Goal: Complete application form: Complete application form

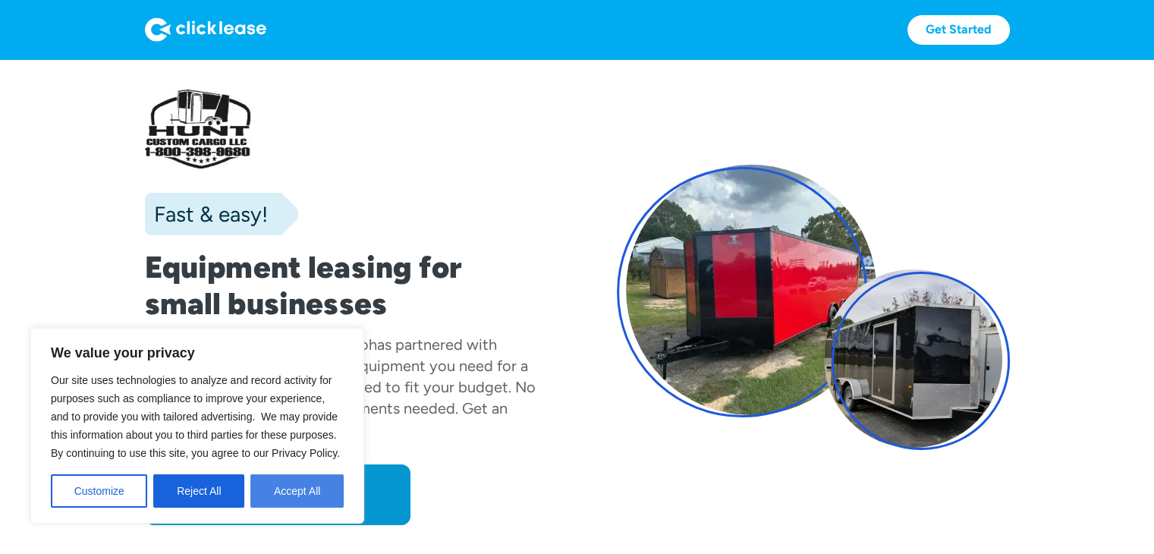
click at [300, 499] on button "Accept All" at bounding box center [296, 490] width 93 height 33
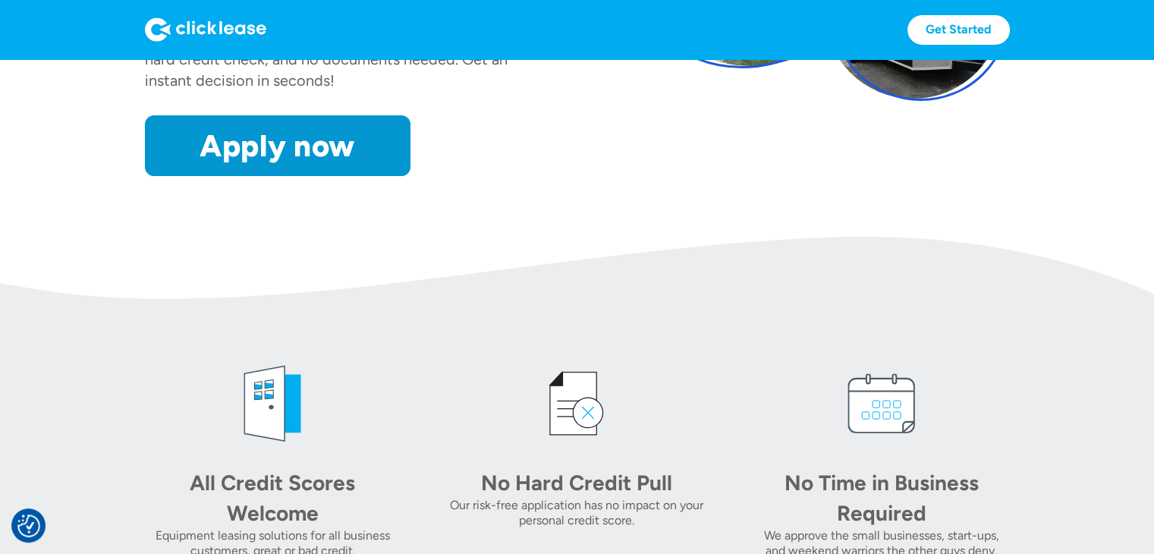
scroll to position [152, 0]
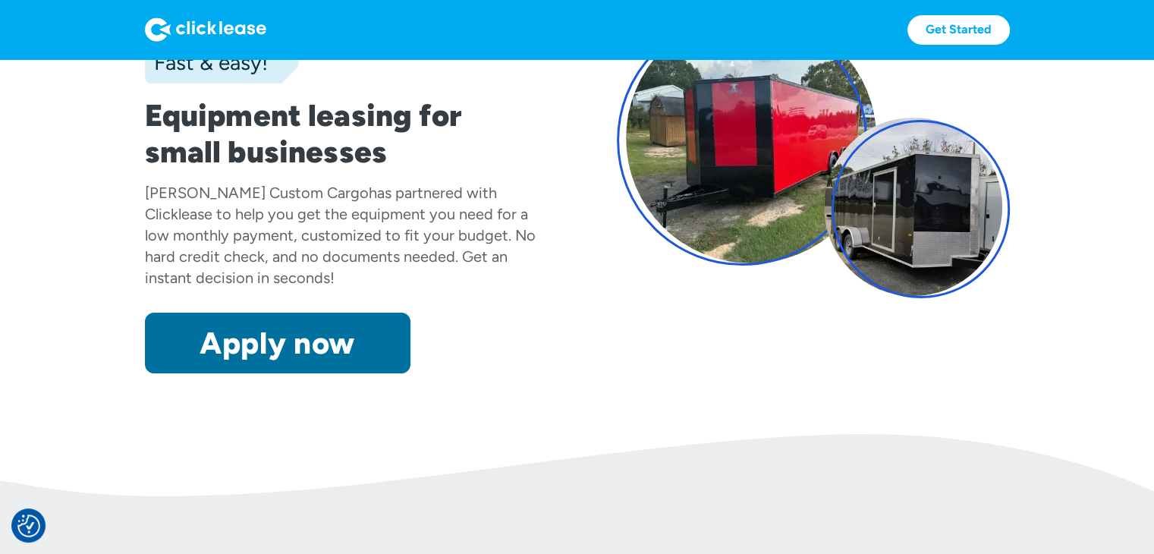
click at [298, 352] on link "Apply now" at bounding box center [278, 343] width 266 height 61
